Goal: Information Seeking & Learning: Find specific fact

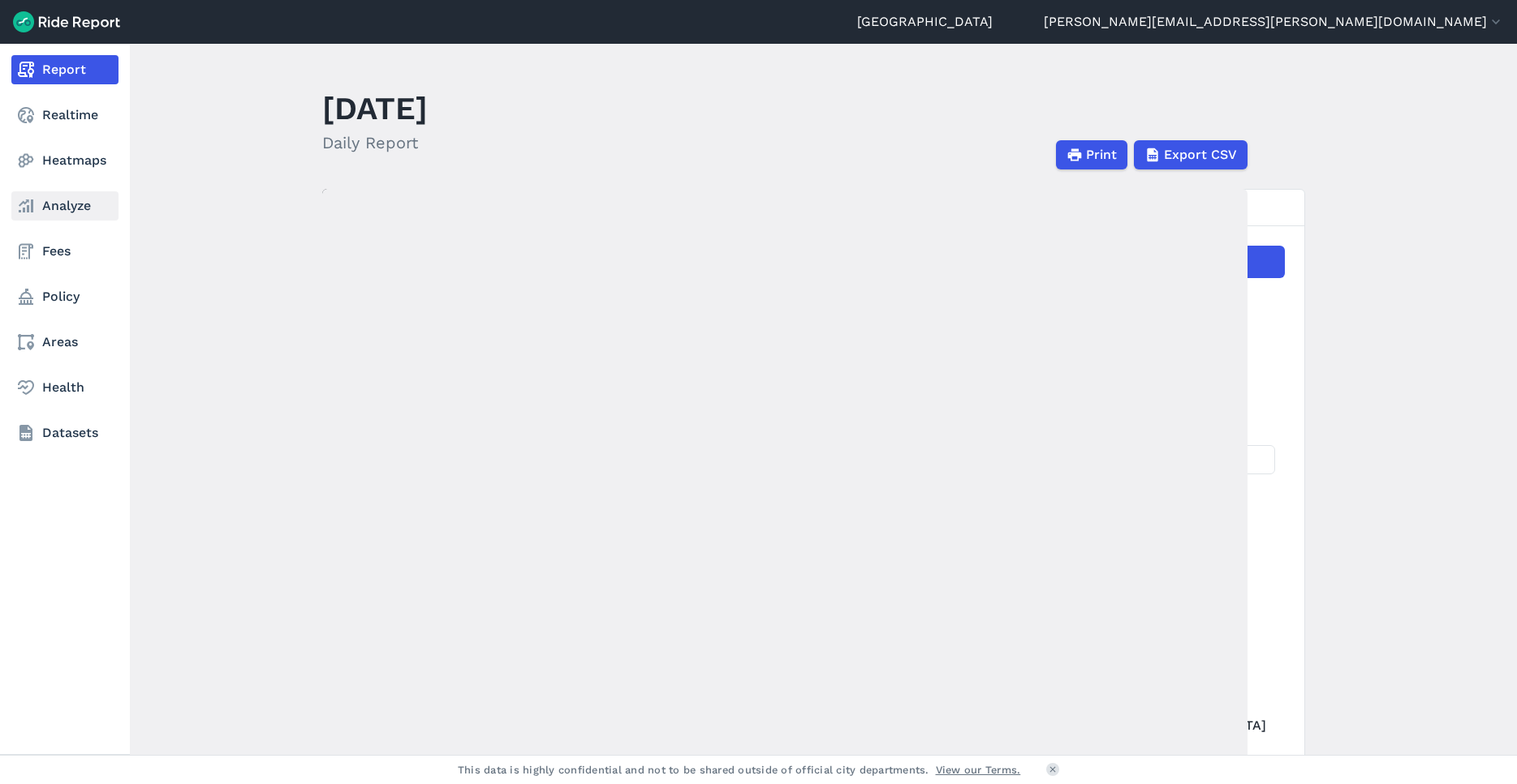
click at [64, 220] on link "Analyze" at bounding box center [65, 206] width 107 height 29
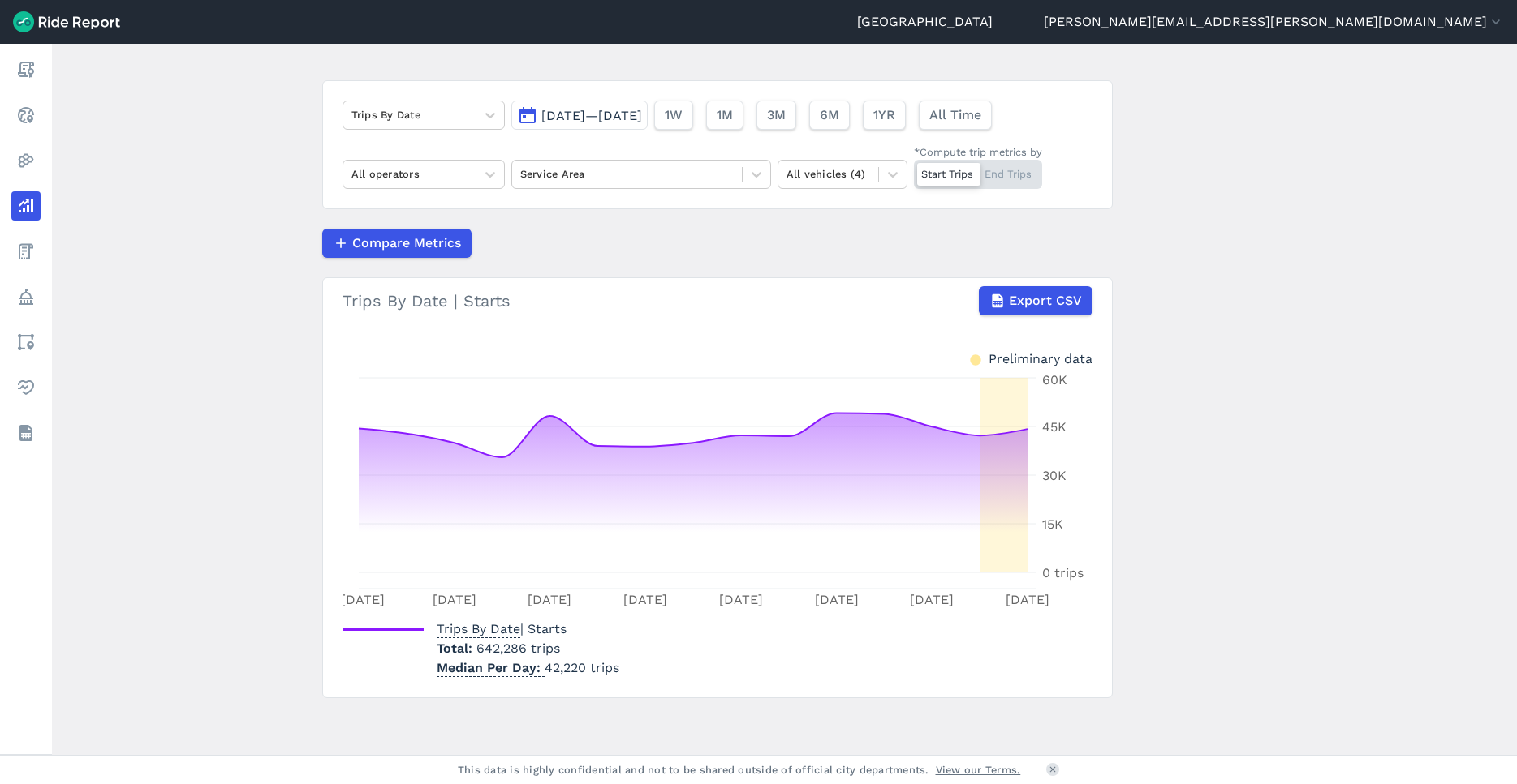
scroll to position [86, 0]
click at [559, 115] on span "[DATE]—[DATE]" at bounding box center [592, 114] width 101 height 15
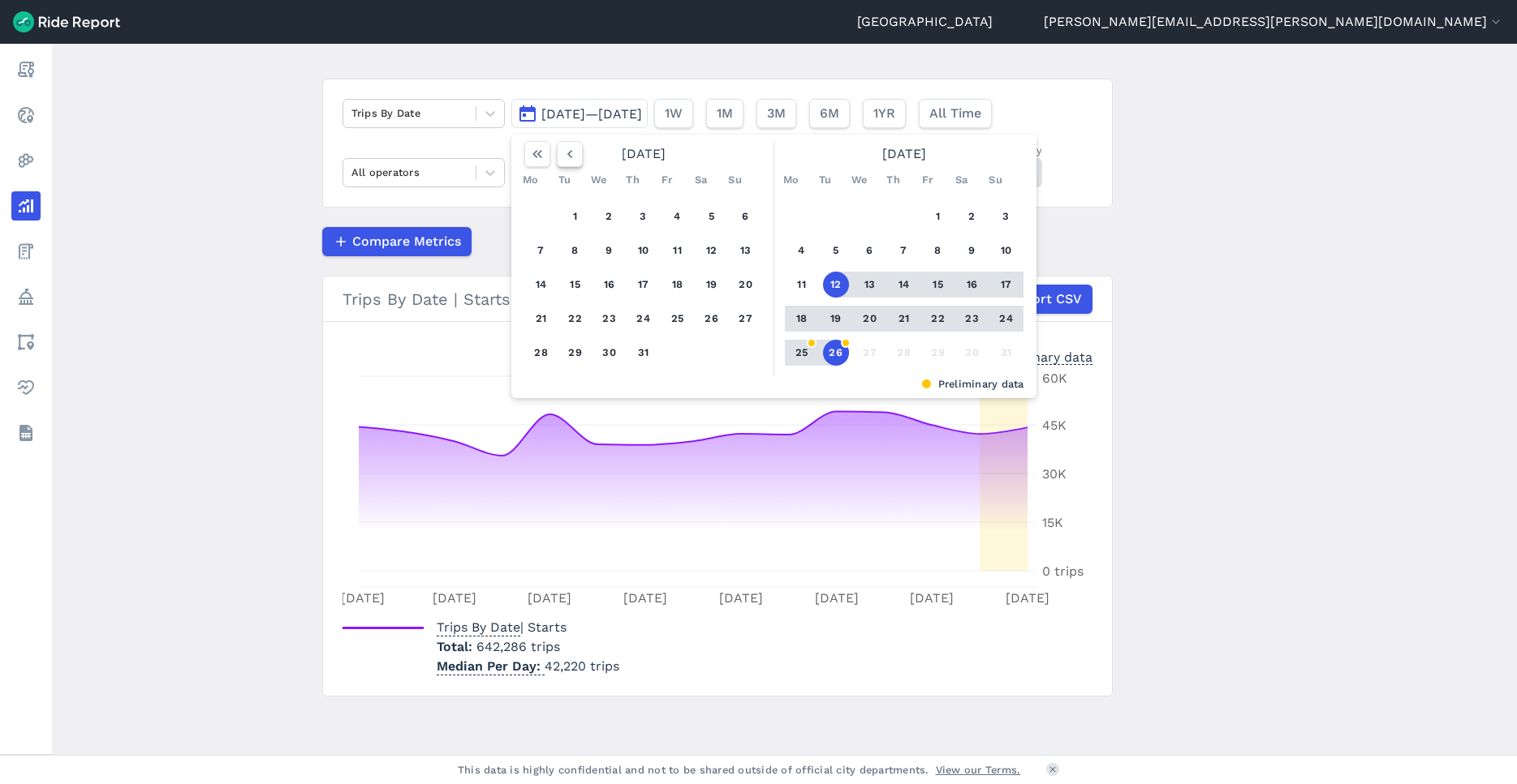
click at [568, 156] on icon "button" at bounding box center [570, 155] width 16 height 16
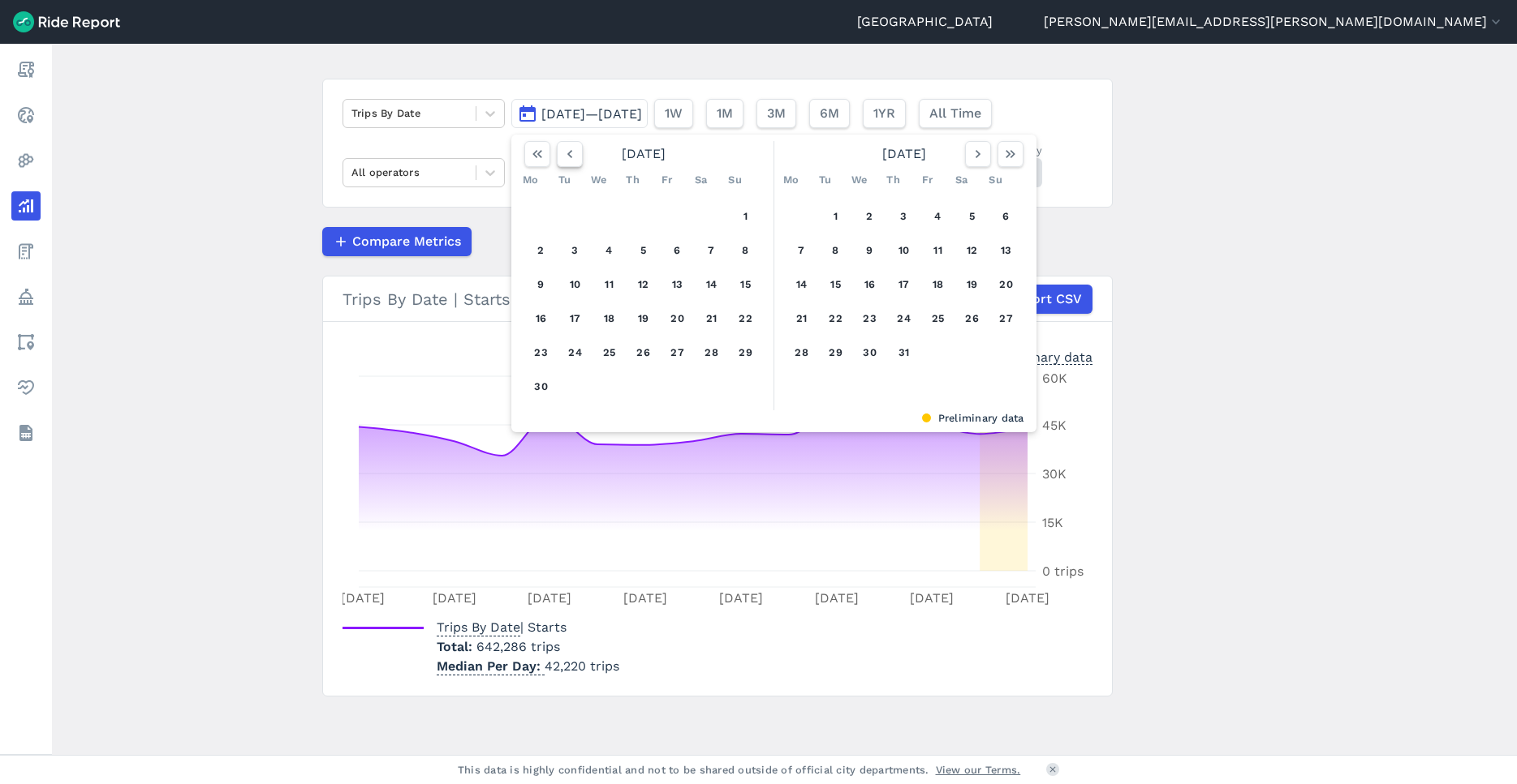
click at [568, 156] on icon "button" at bounding box center [570, 155] width 16 height 16
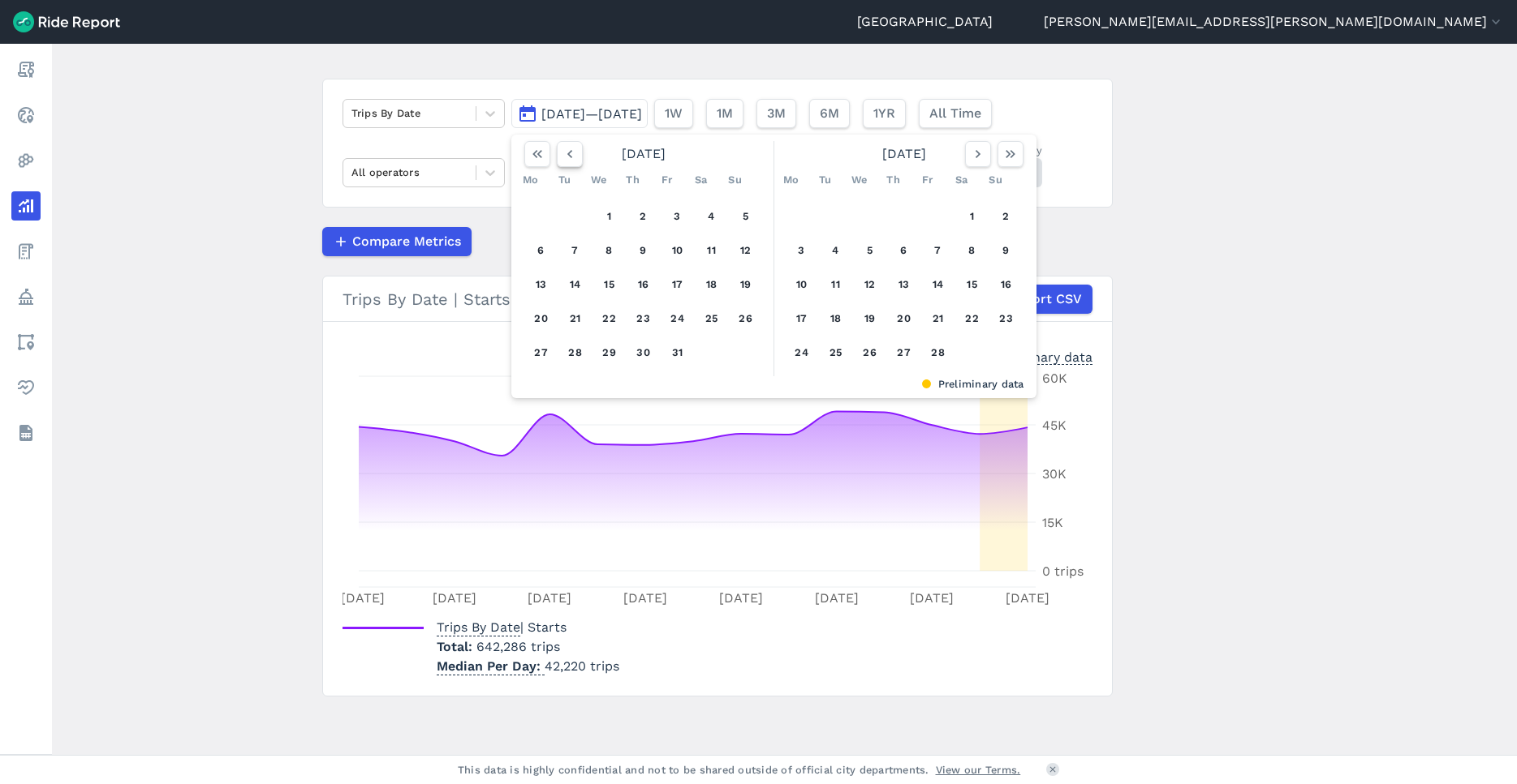
click at [568, 156] on icon "button" at bounding box center [570, 155] width 16 height 16
click at [866, 220] on button "1" at bounding box center [870, 216] width 26 height 26
click at [974, 155] on icon "button" at bounding box center [978, 155] width 16 height 16
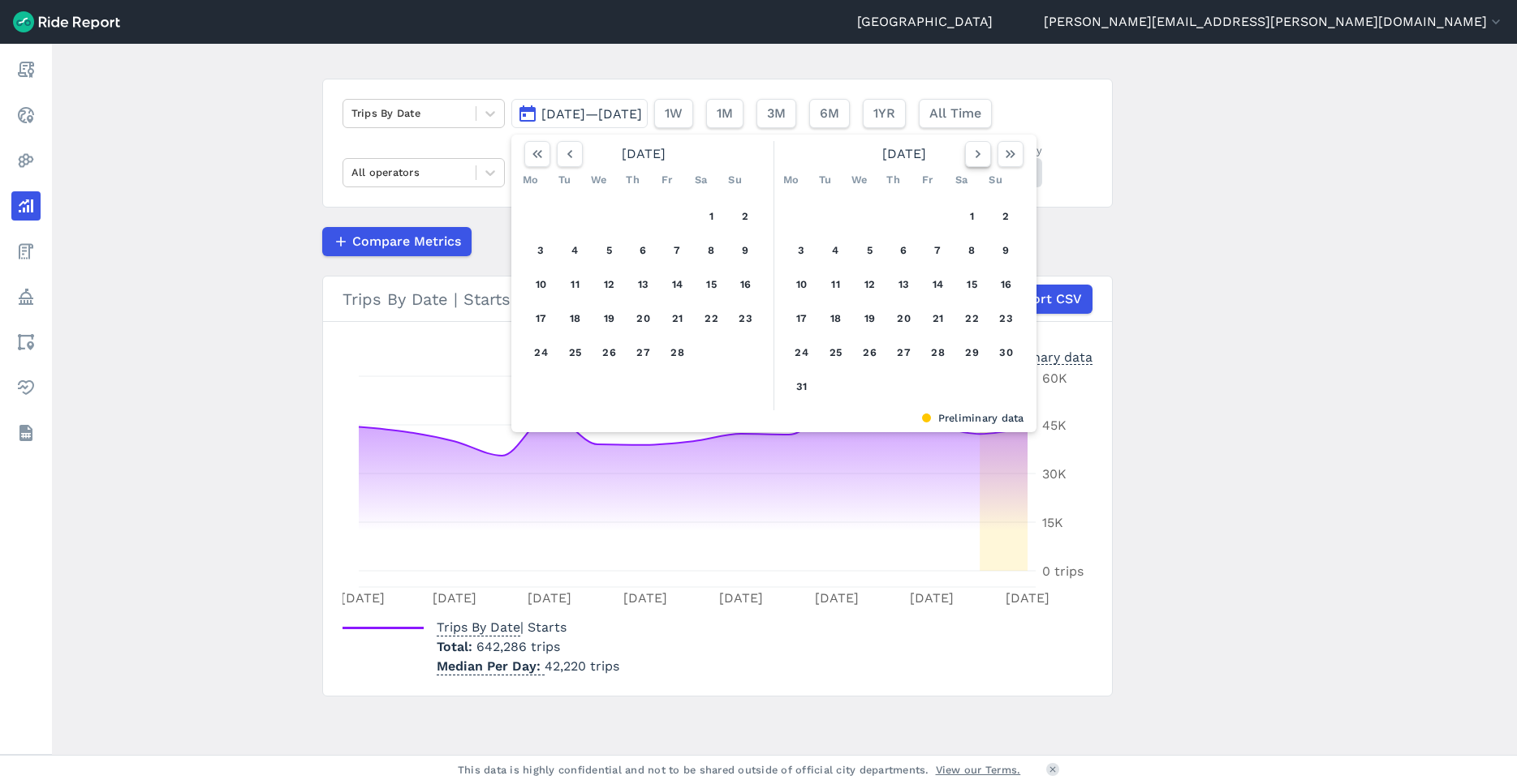
click at [974, 155] on icon "button" at bounding box center [978, 155] width 16 height 16
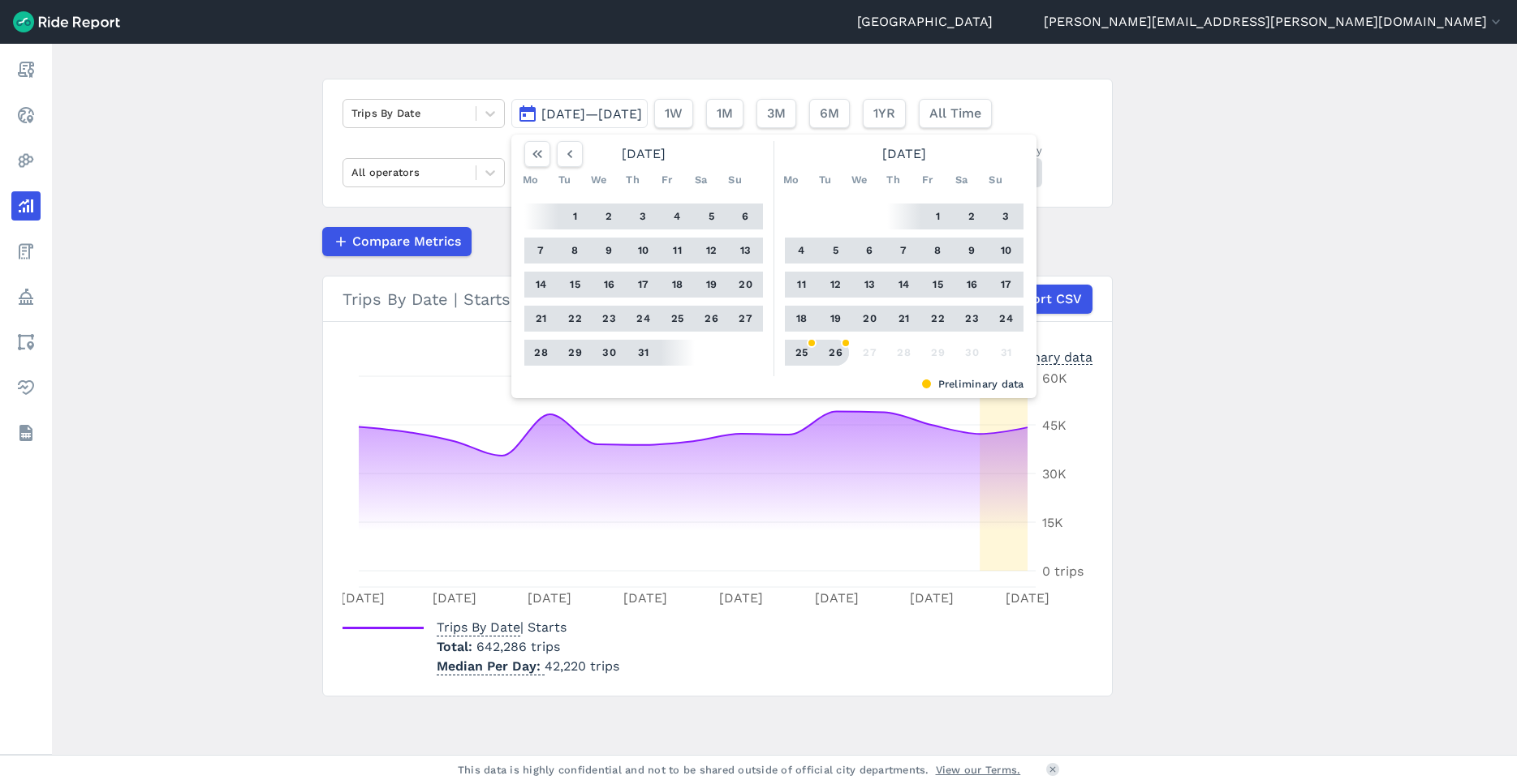
click at [831, 354] on button "26" at bounding box center [835, 353] width 26 height 26
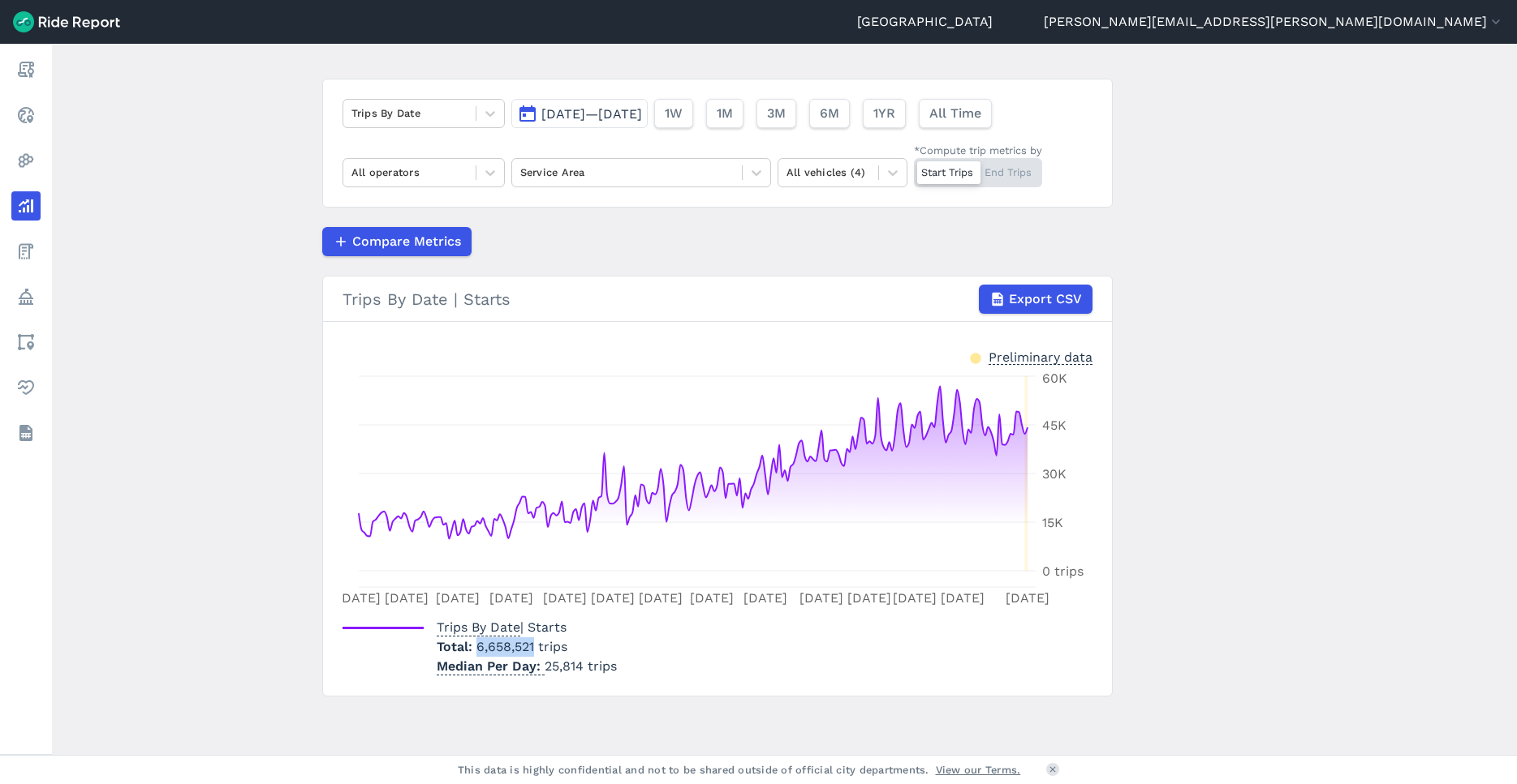
drag, startPoint x: 533, startPoint y: 645, endPoint x: 467, endPoint y: 652, distance: 66.4
click at [467, 652] on p "Total 6,658,521 trips" at bounding box center [527, 647] width 180 height 19
drag, startPoint x: 467, startPoint y: 652, endPoint x: 490, endPoint y: 647, distance: 23.5
copy span "6,658,521"
